Goal: Navigation & Orientation: Find specific page/section

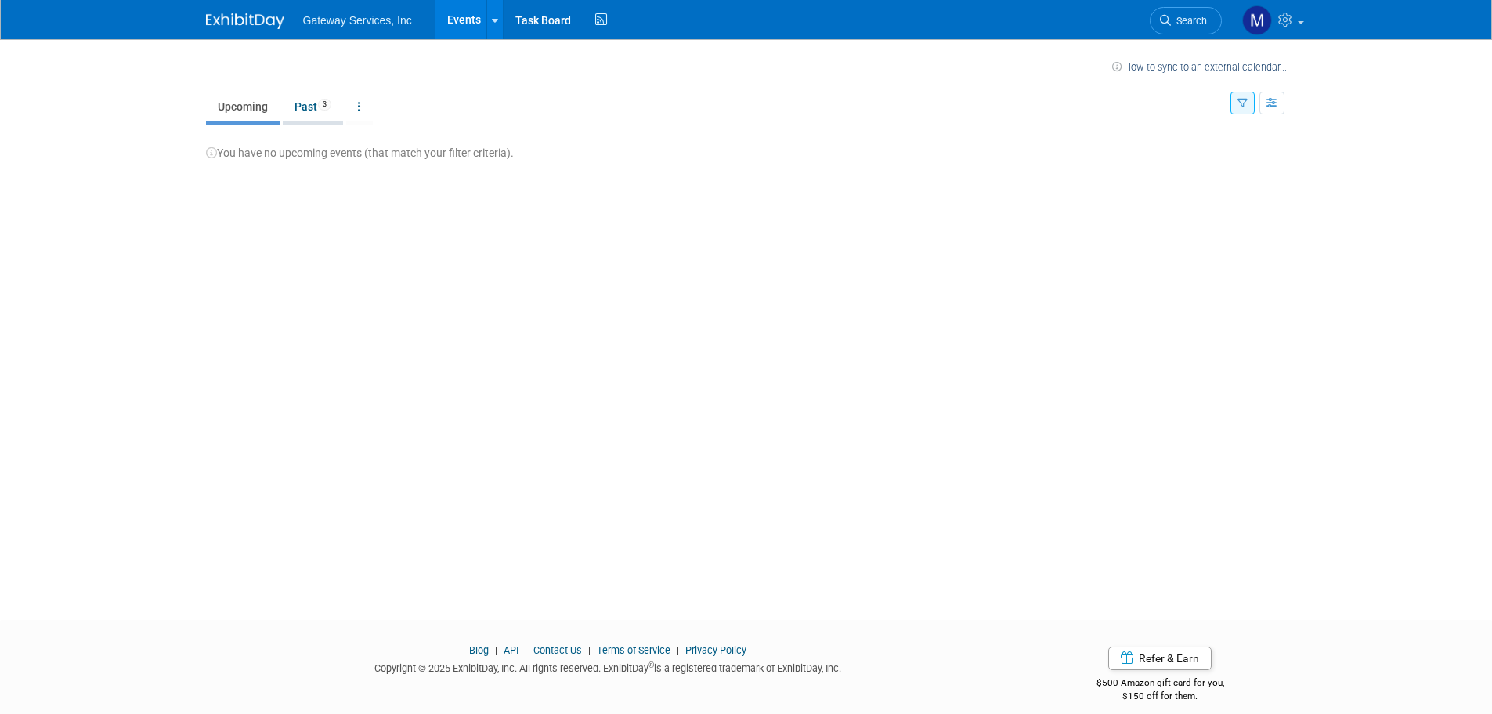
click at [310, 102] on link "Past 3" at bounding box center [313, 107] width 60 height 30
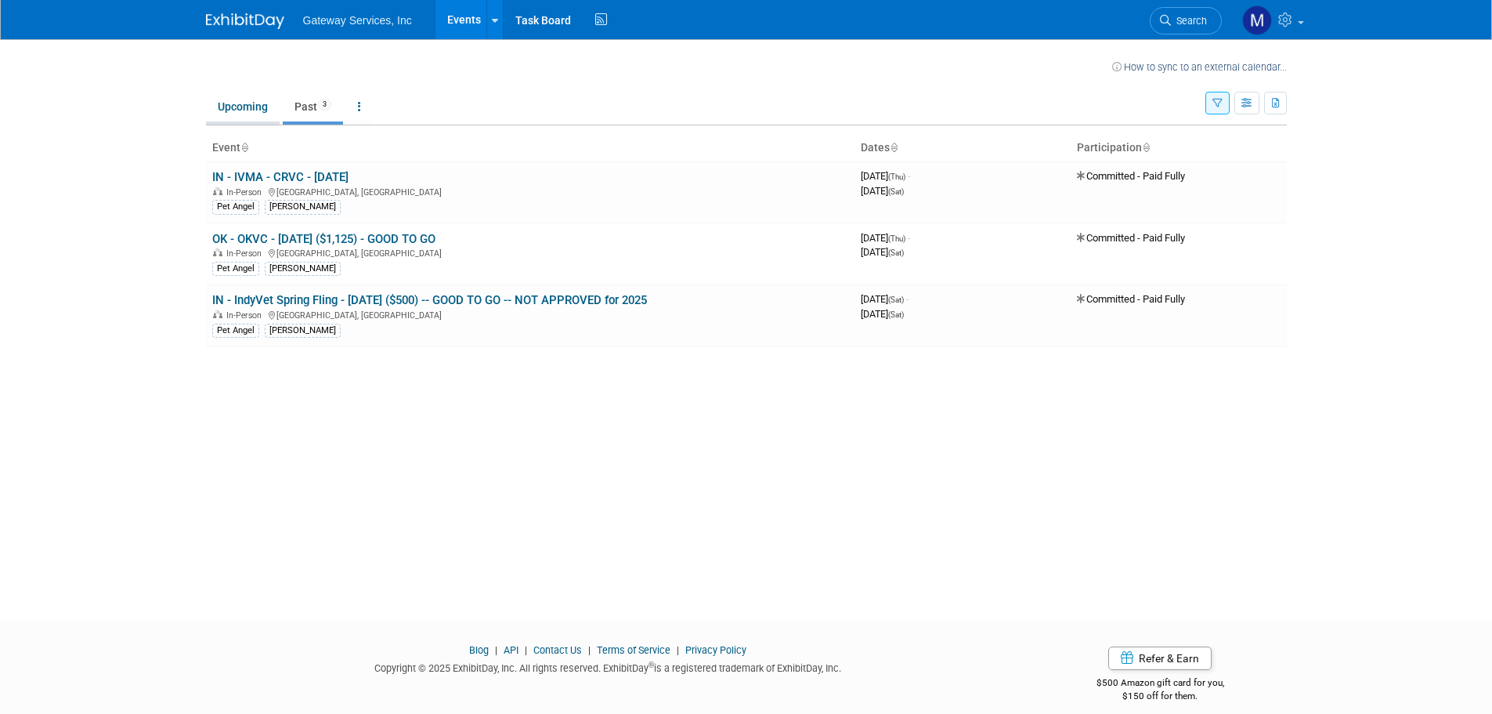
click at [237, 104] on link "Upcoming" at bounding box center [243, 107] width 74 height 30
